Goal: Transaction & Acquisition: Purchase product/service

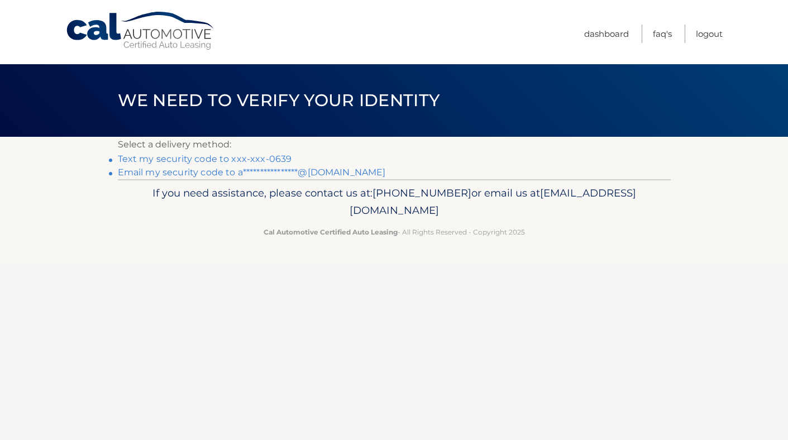
click at [222, 156] on link "Text my security code to xxx-xxx-0639" at bounding box center [205, 159] width 174 height 11
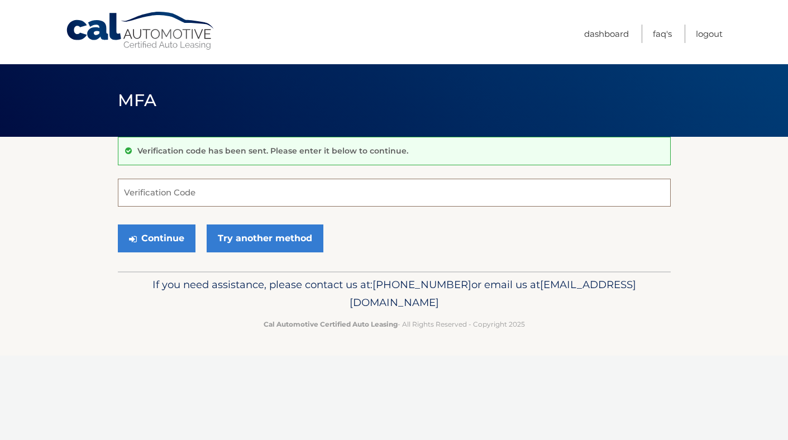
click at [215, 186] on input "Verification Code" at bounding box center [394, 193] width 553 height 28
type input "209596"
click at [118, 225] on button "Continue" at bounding box center [157, 239] width 78 height 28
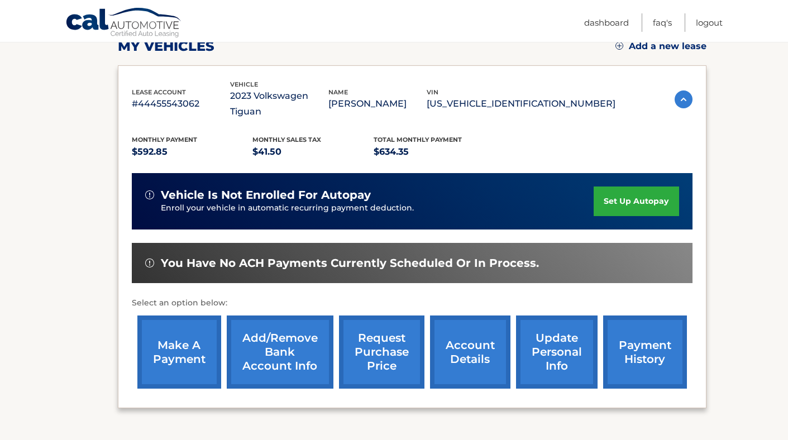
scroll to position [168, 0]
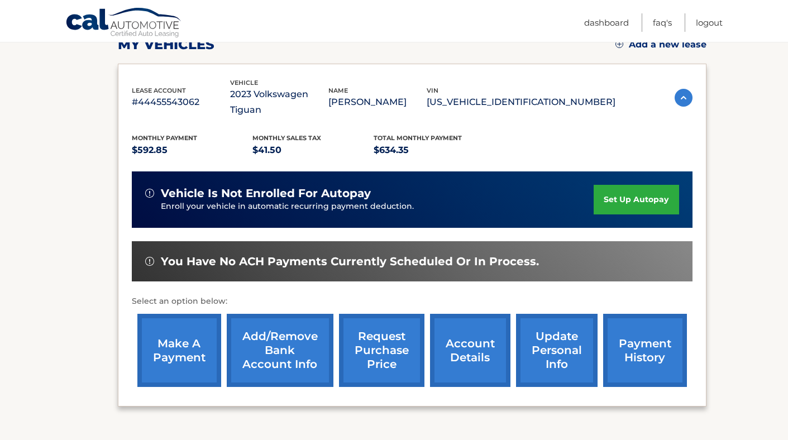
click at [172, 339] on link "make a payment" at bounding box center [179, 350] width 84 height 73
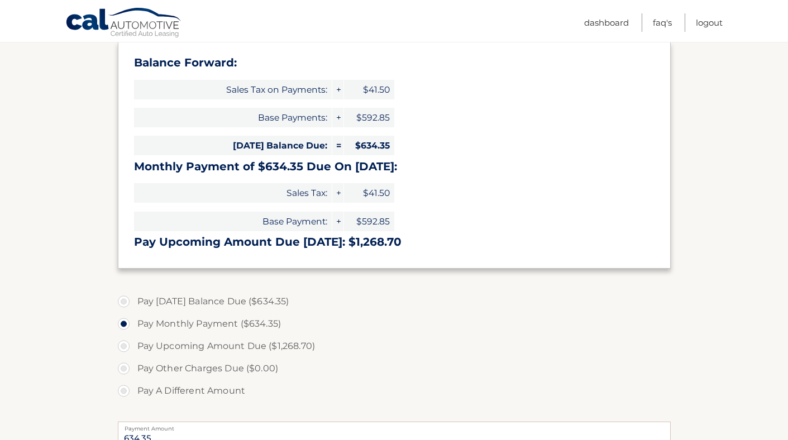
scroll to position [173, 0]
click at [179, 346] on label "Pay Upcoming Amount Due ($1,268.70)" at bounding box center [394, 345] width 553 height 22
click at [134, 346] on input "Pay Upcoming Amount Due ($1,268.70)" at bounding box center [127, 343] width 11 height 18
radio input "true"
type input "1268.70"
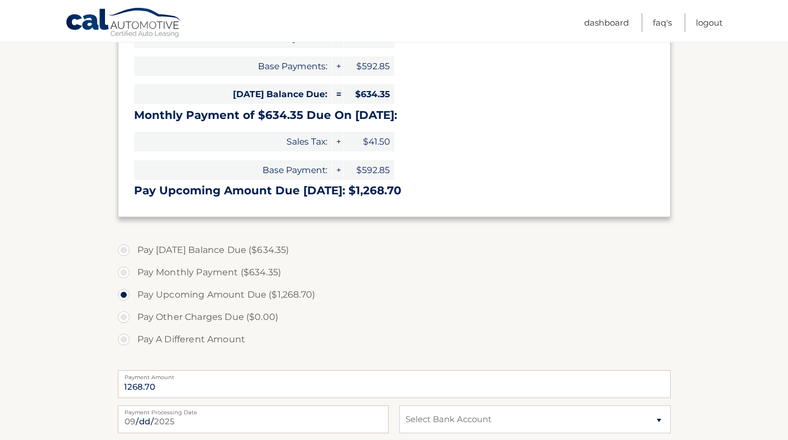
scroll to position [218, 0]
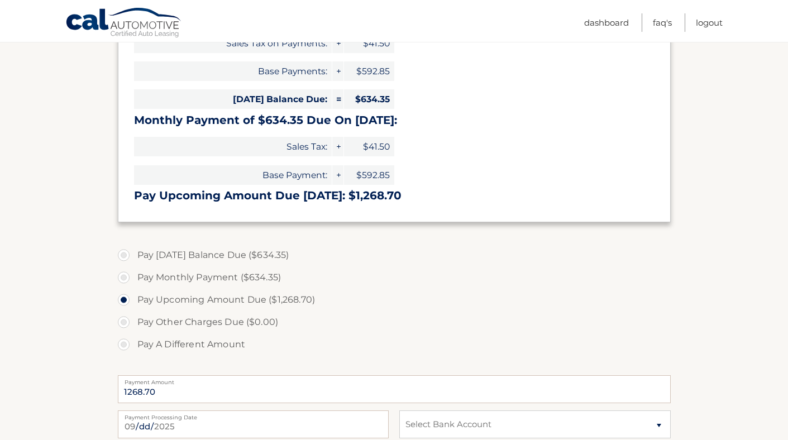
click at [179, 254] on label "Pay Today's Balance Due ($634.35)" at bounding box center [394, 255] width 553 height 22
click at [134, 254] on input "Pay Today's Balance Due ($634.35)" at bounding box center [127, 253] width 11 height 18
radio input "true"
type input "634.35"
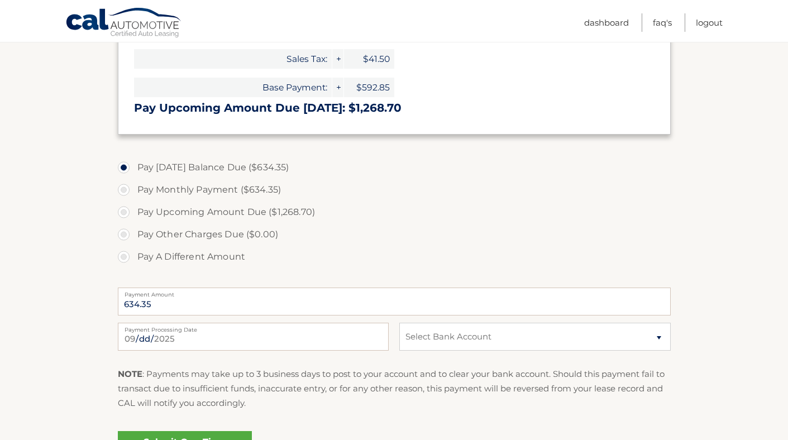
scroll to position [308, 0]
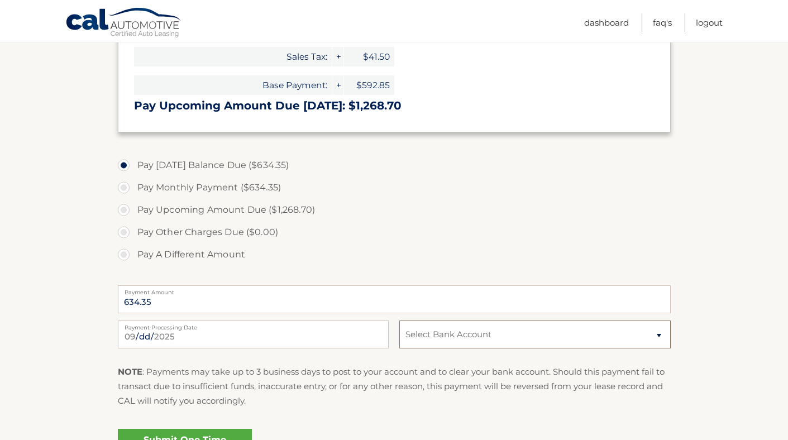
click at [421, 332] on select "Select Bank Account Checking JPMORGAN CHASE BANK, NA *****4690 Checking JPMORGA…" at bounding box center [534, 335] width 271 height 28
select select "YTY3NDBjNTctYTE4Zi00MTkyLThlNTItMjcyMDQ2YTg4NzRh"
click at [399, 321] on select "Select Bank Account Checking JPMORGAN CHASE BANK, NA *****4690 Checking JPMORGA…" at bounding box center [534, 335] width 271 height 28
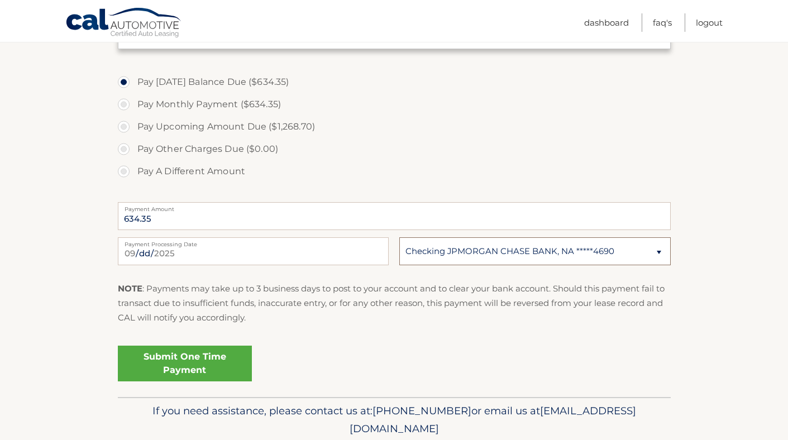
scroll to position [396, 0]
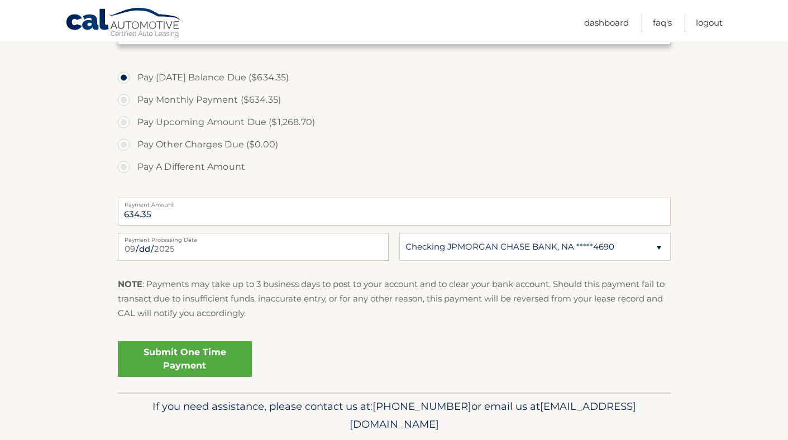
click at [230, 355] on link "Submit One Time Payment" at bounding box center [185, 359] width 134 height 36
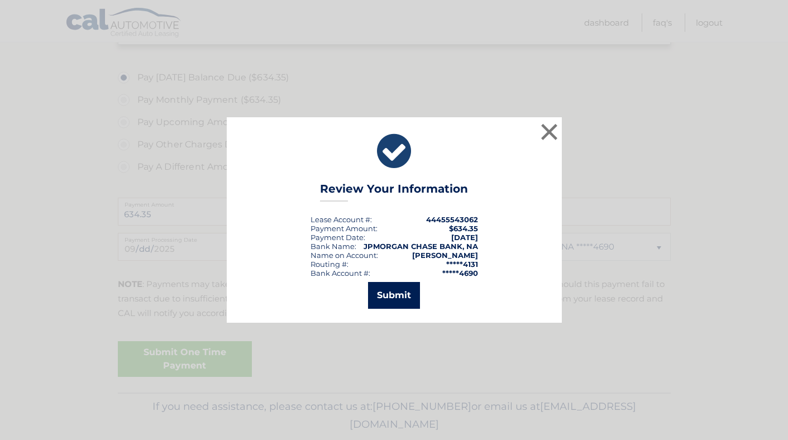
click at [412, 299] on button "Submit" at bounding box center [394, 295] width 52 height 27
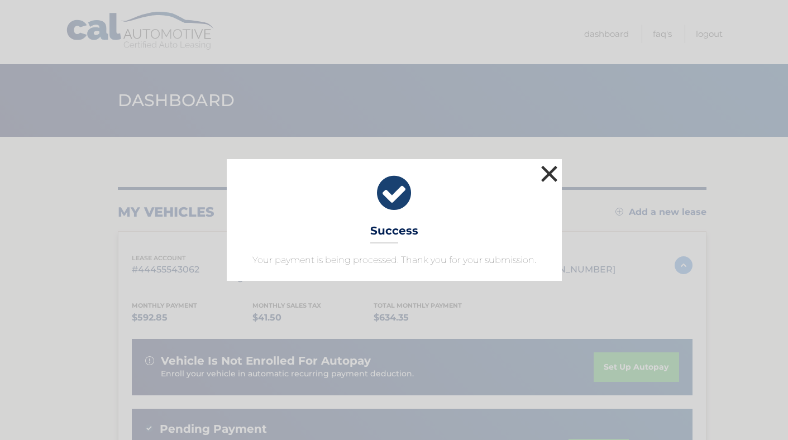
click at [546, 170] on button "×" at bounding box center [550, 174] width 22 height 22
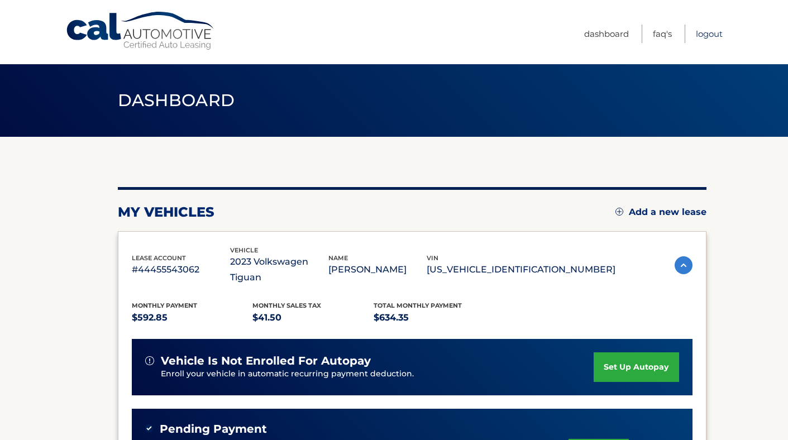
click at [710, 25] on link "Logout" at bounding box center [709, 34] width 27 height 18
